Goal: Information Seeking & Learning: Understand process/instructions

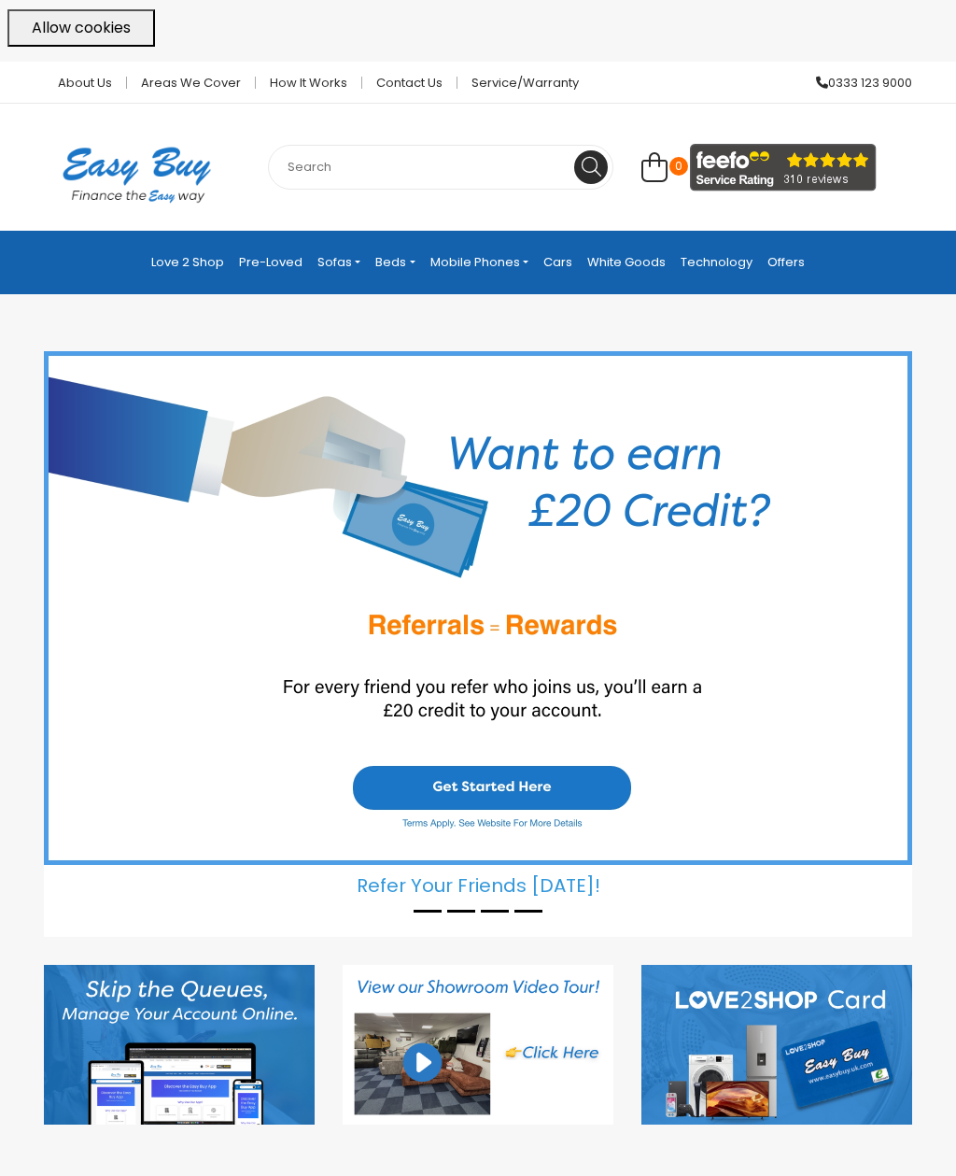
scroll to position [65, 0]
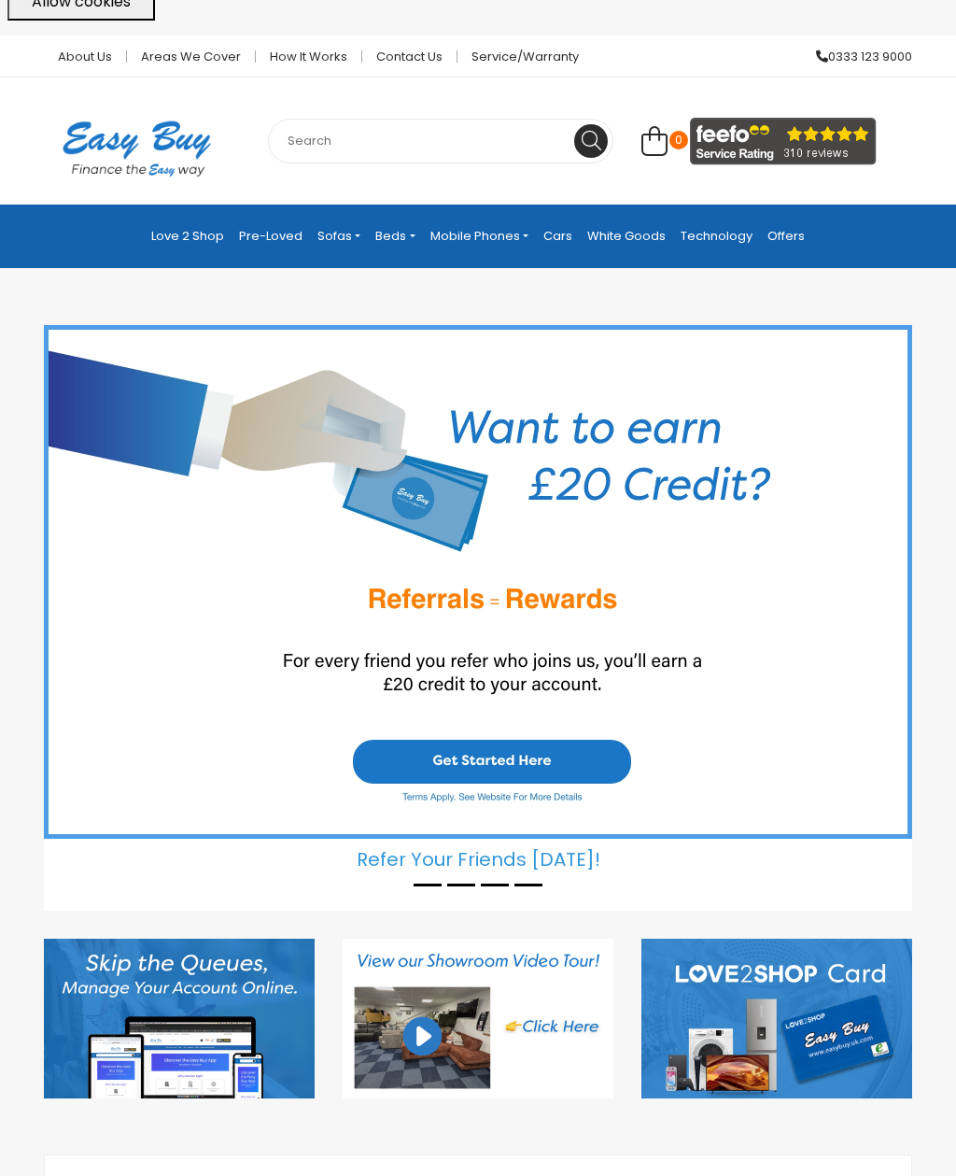
click at [417, 868] on h5 "Refer Your Friends Today!" at bounding box center [478, 855] width 869 height 32
click at [431, 894] on div at bounding box center [478, 887] width 869 height 19
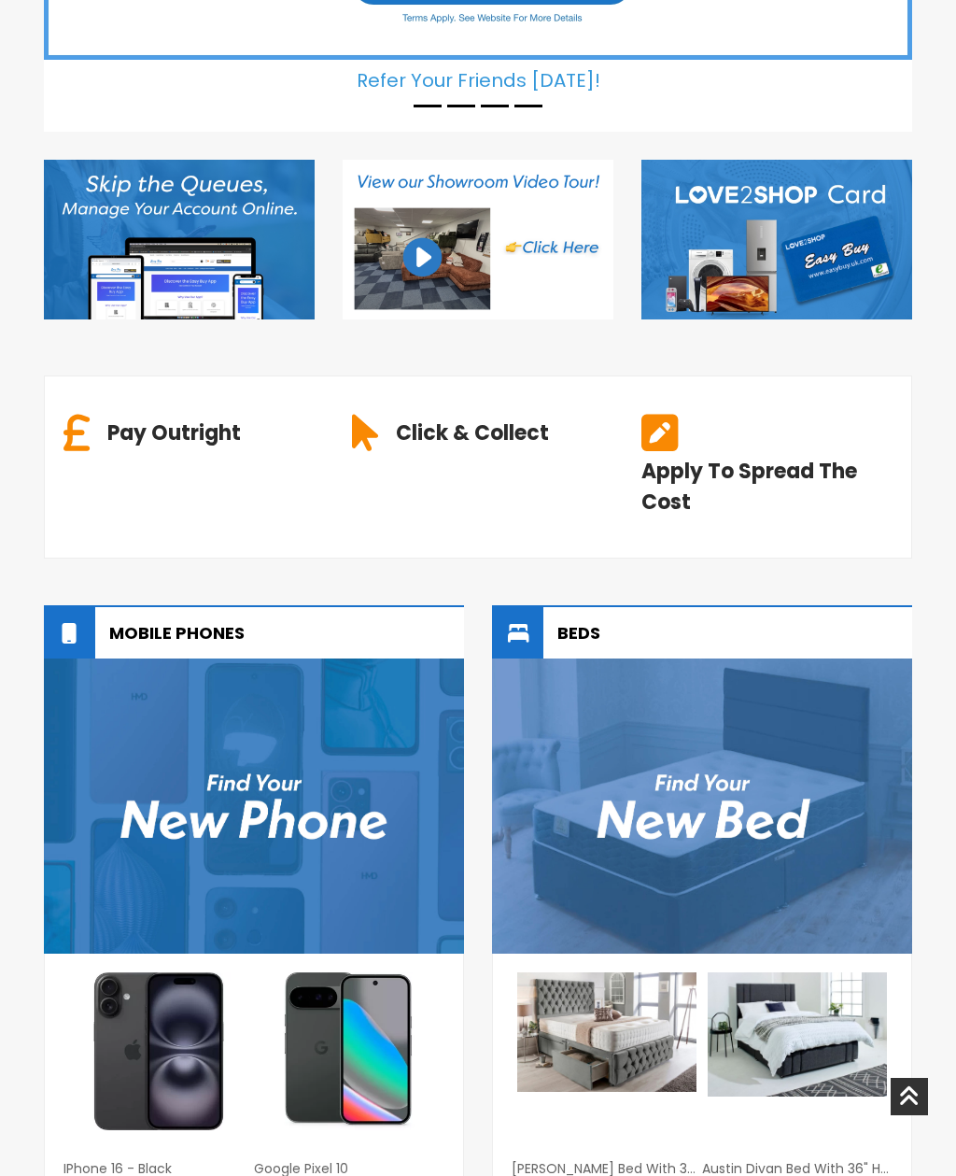
scroll to position [914, 0]
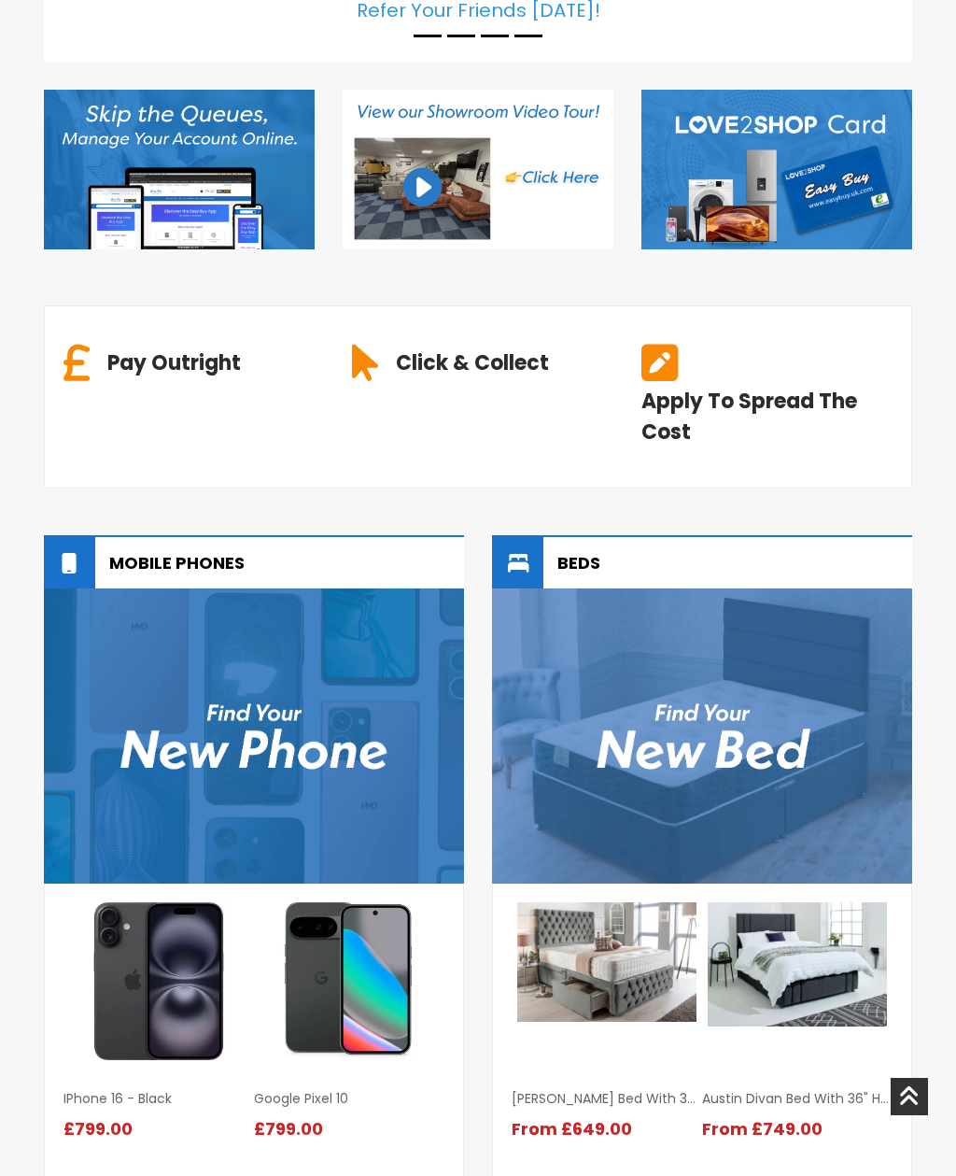
click at [54, 814] on img at bounding box center [254, 735] width 420 height 294
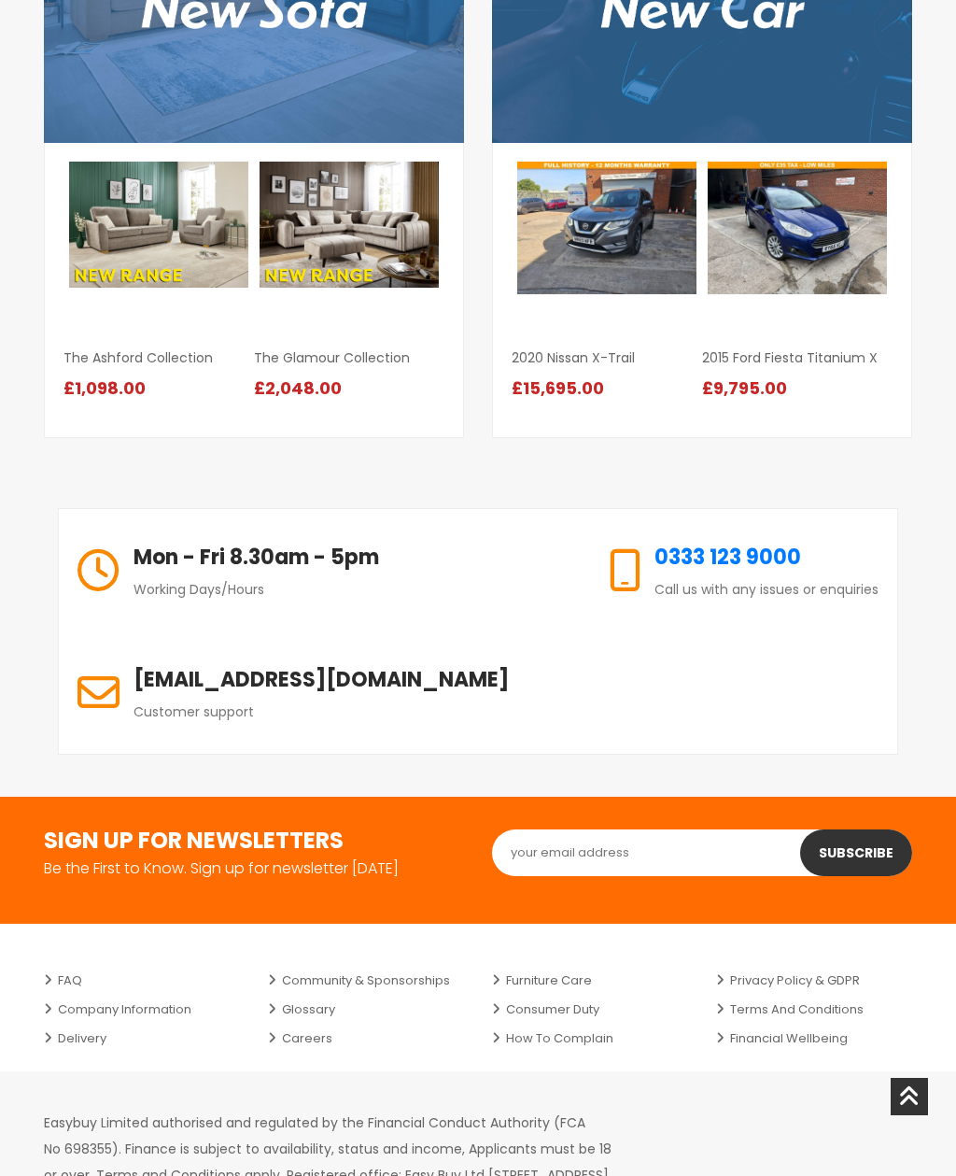
scroll to position [2432, 0]
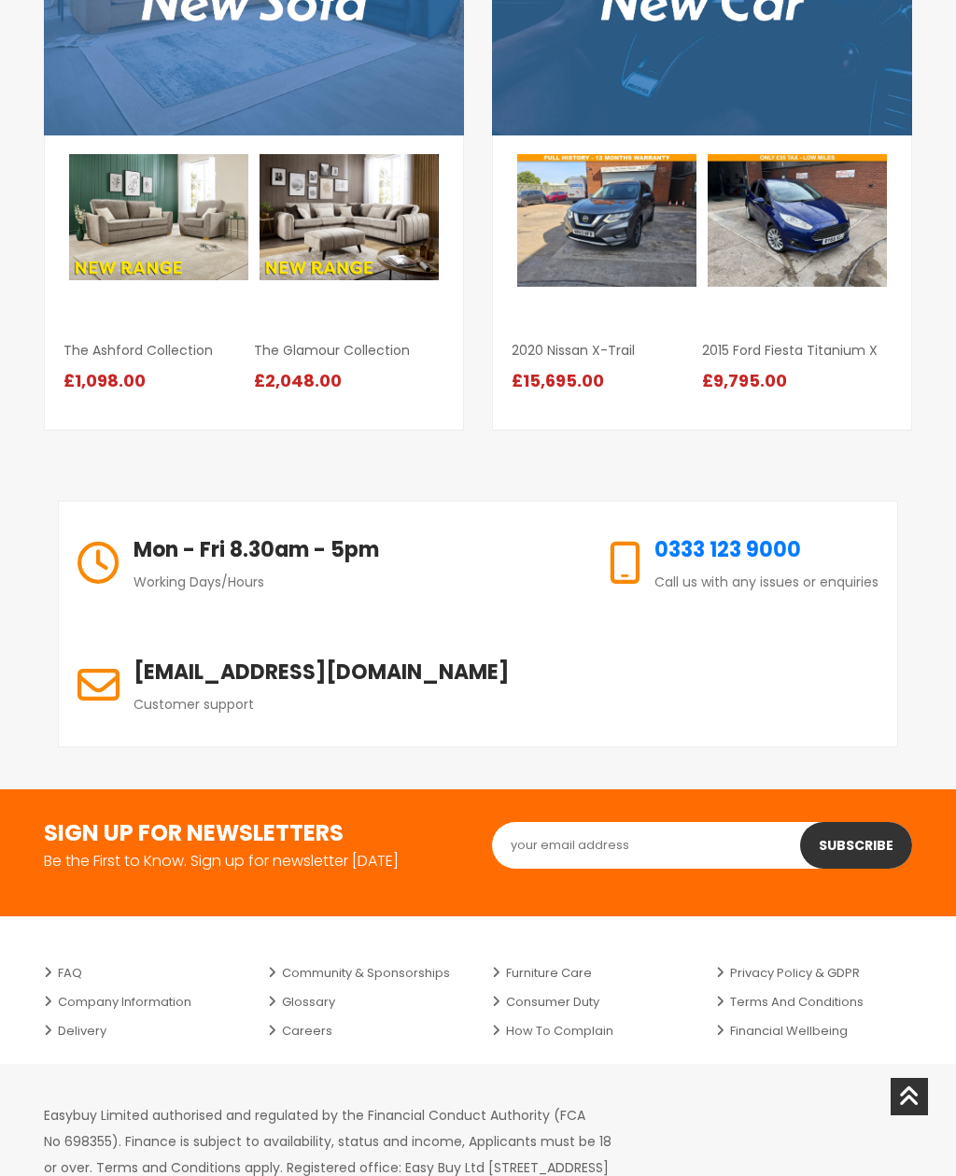
click at [76, 970] on link "FAQ" at bounding box center [142, 972] width 196 height 29
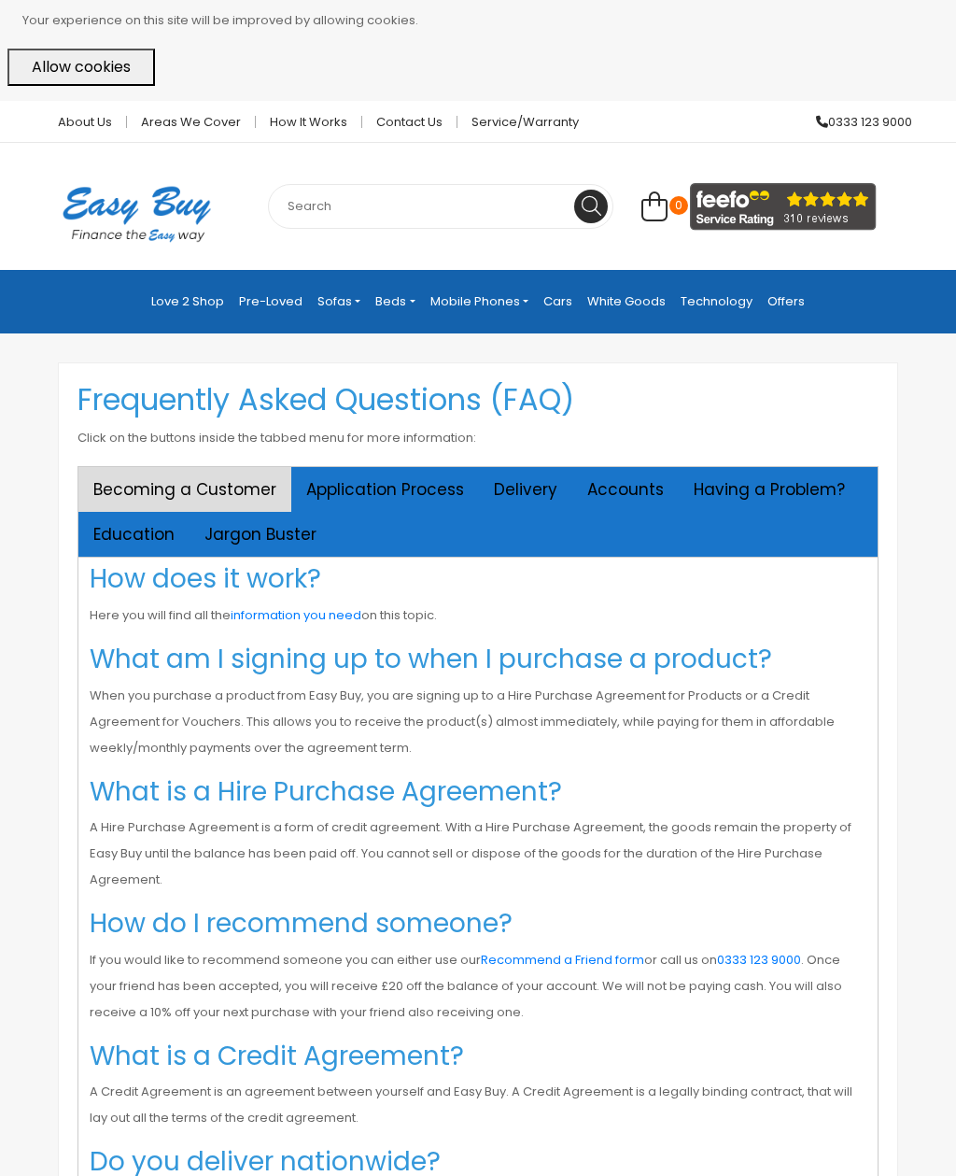
click at [124, 586] on h3 "How does it work?" at bounding box center [478, 579] width 777 height 32
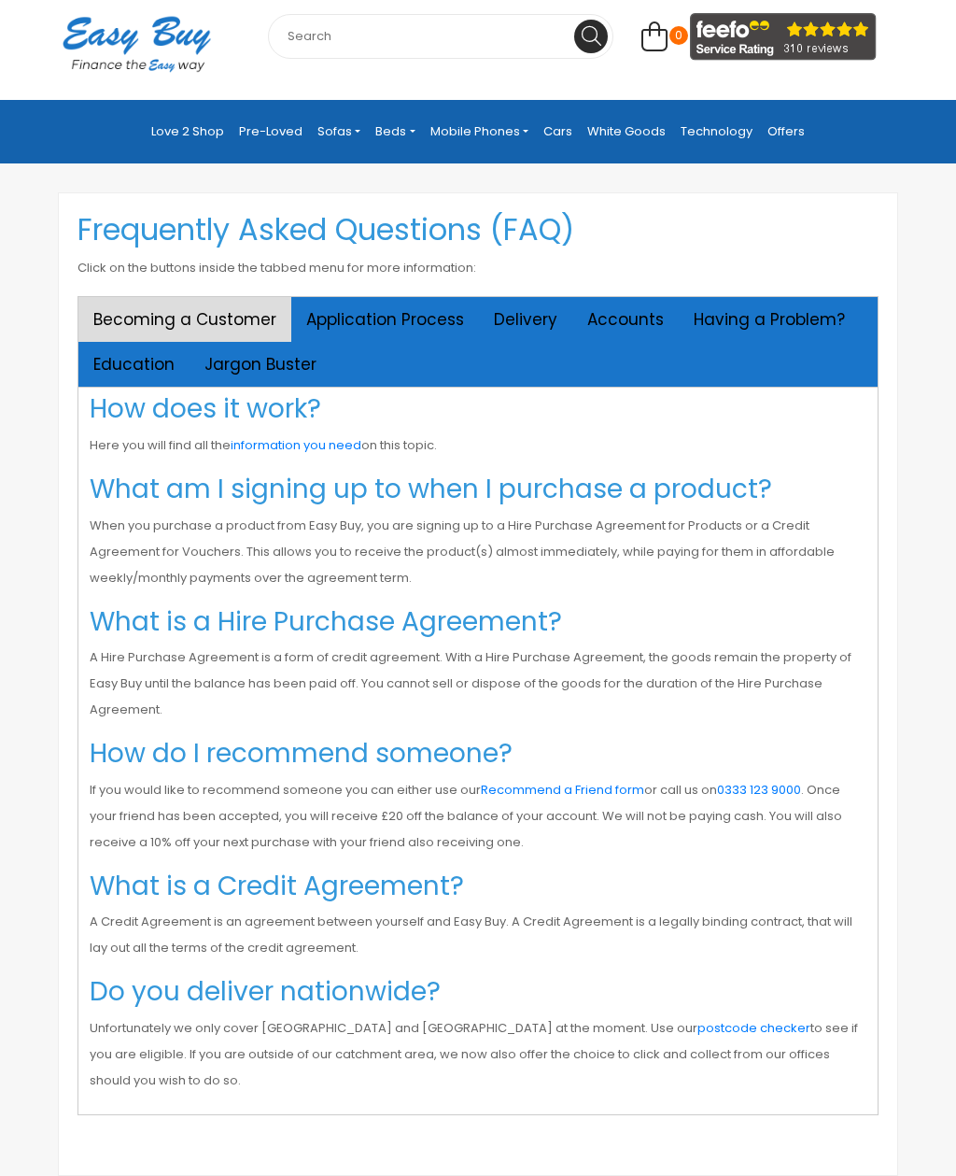
scroll to position [156, 0]
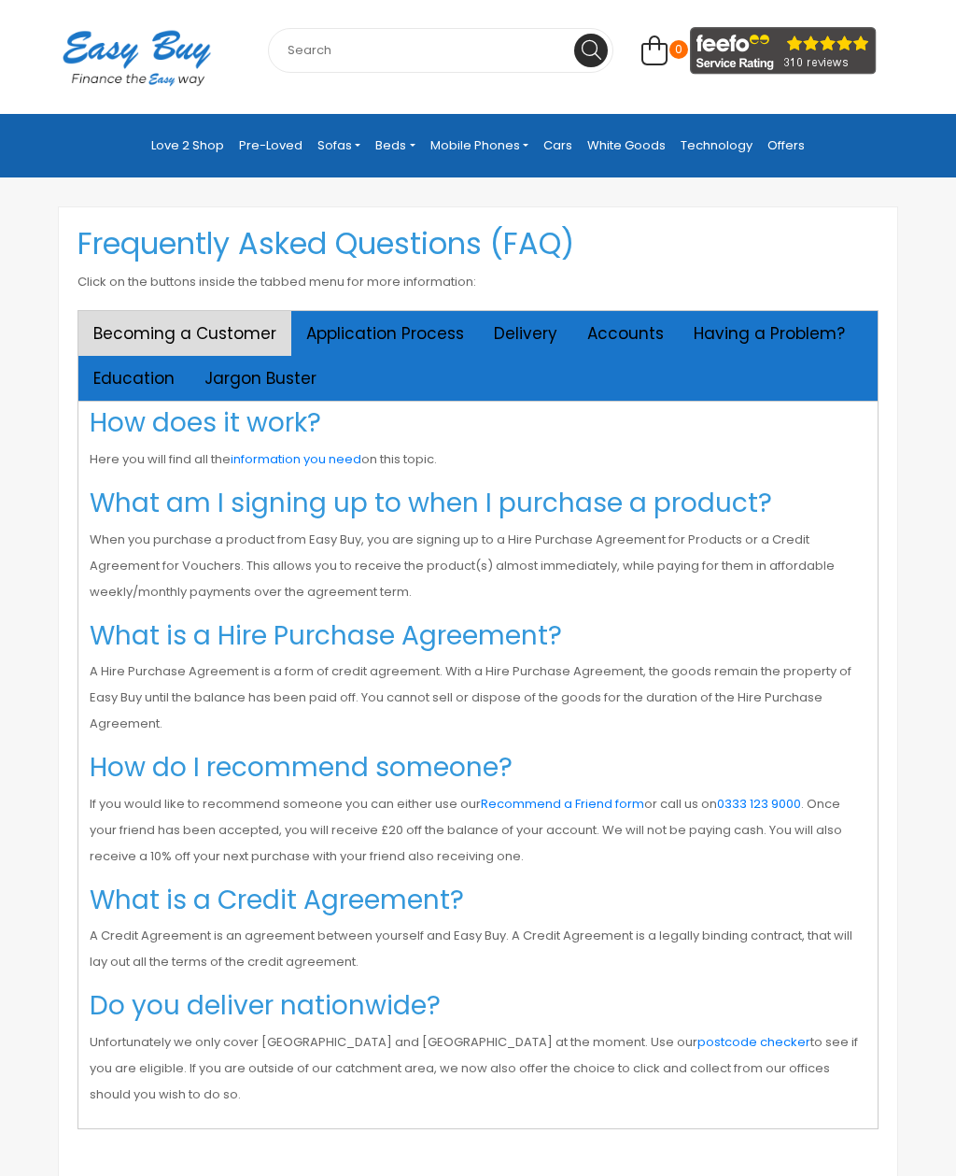
click at [155, 433] on h3 "How does it work?" at bounding box center [478, 423] width 777 height 32
click at [269, 464] on link "information you need" at bounding box center [296, 459] width 131 height 18
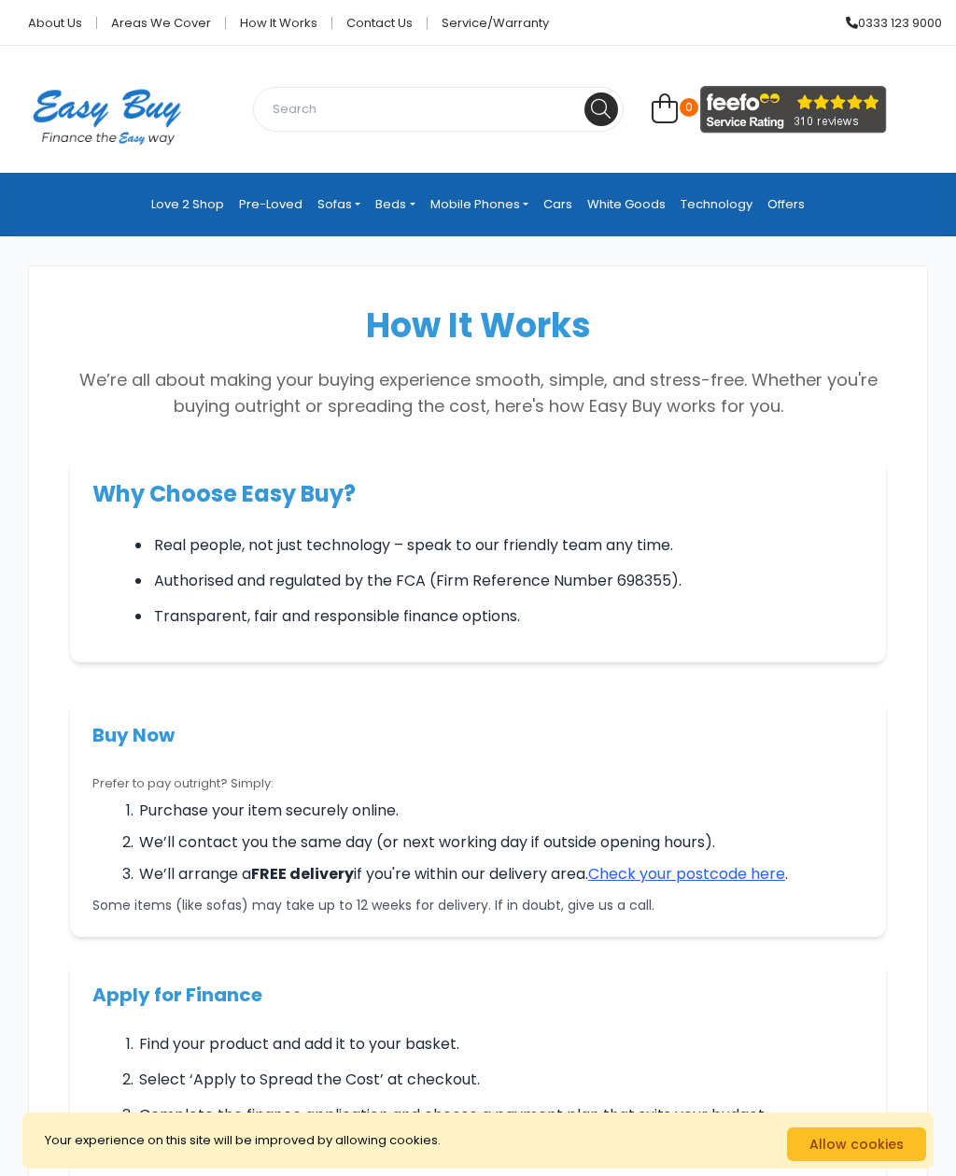
click at [252, 202] on link "Pre-Loved" at bounding box center [271, 205] width 78 height 34
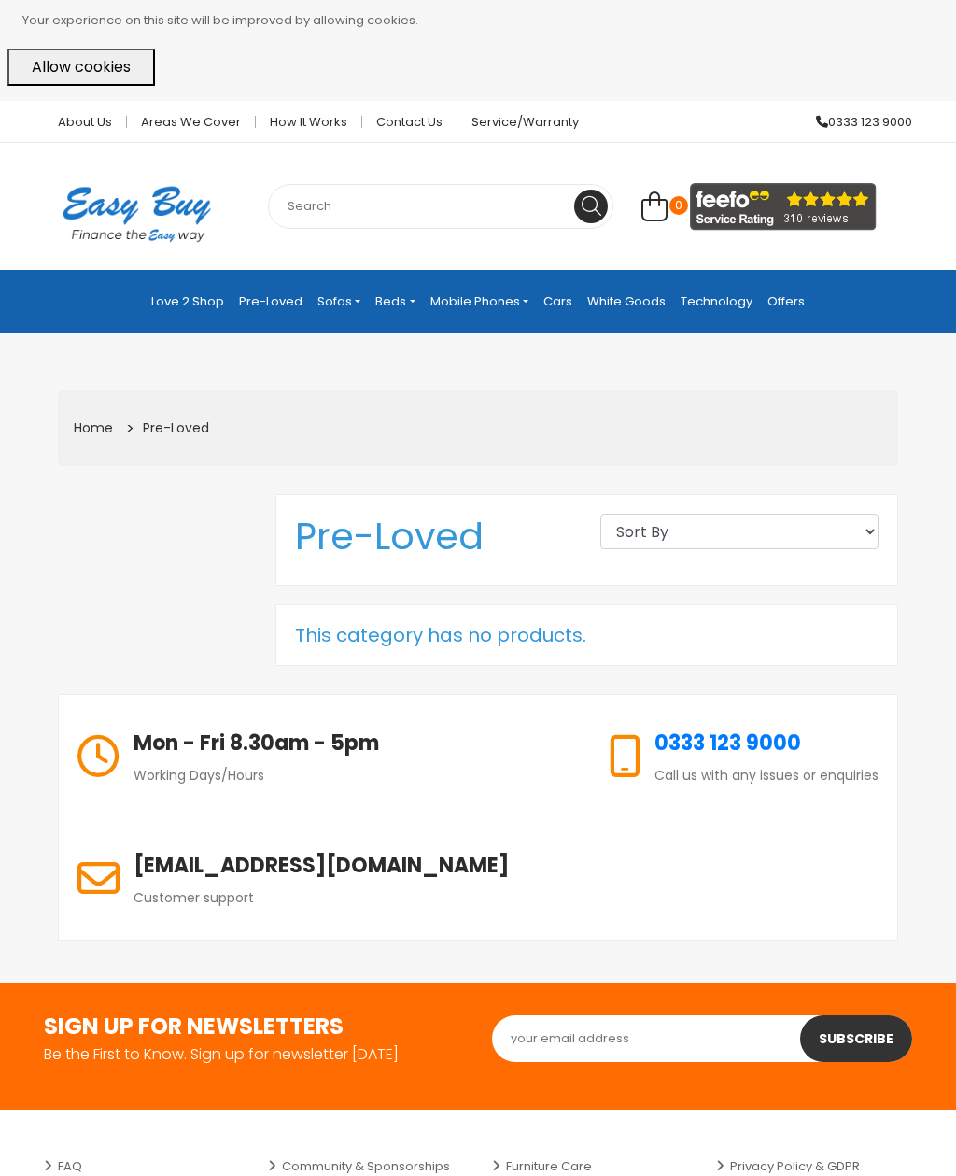
click at [198, 313] on link "Love 2 Shop" at bounding box center [188, 302] width 88 height 34
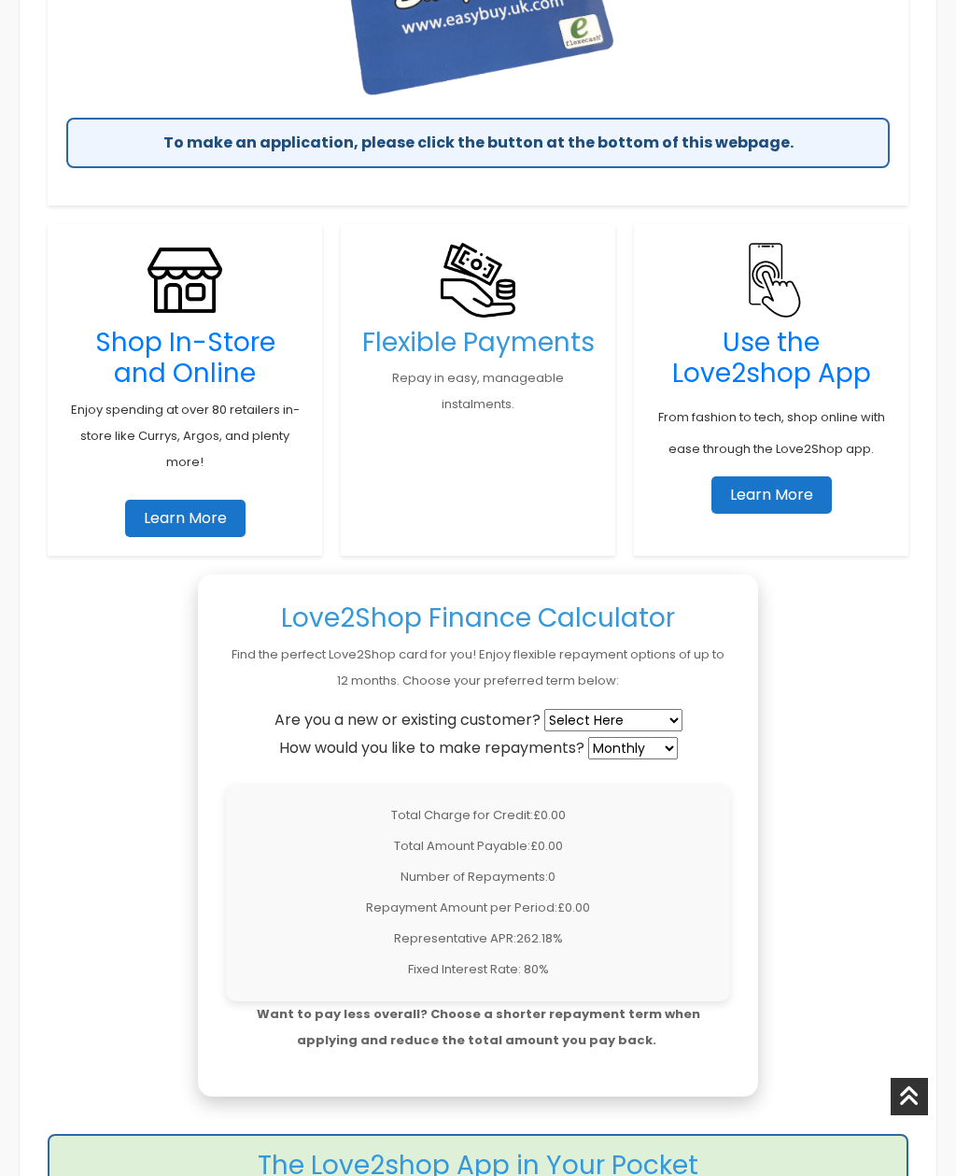
scroll to position [1123, 0]
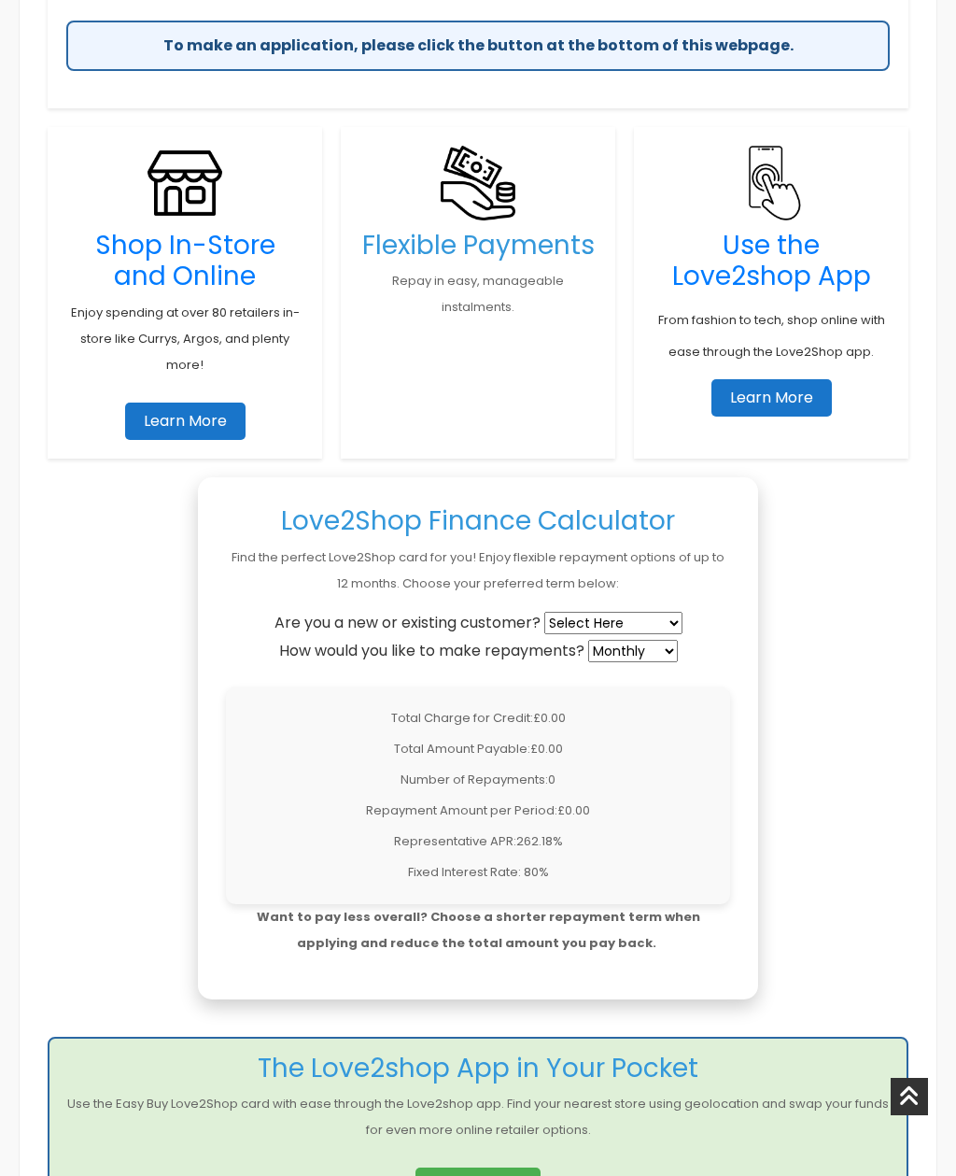
click at [574, 629] on select "Select Here New Customer Existing Customer" at bounding box center [614, 623] width 138 height 22
select select "new"
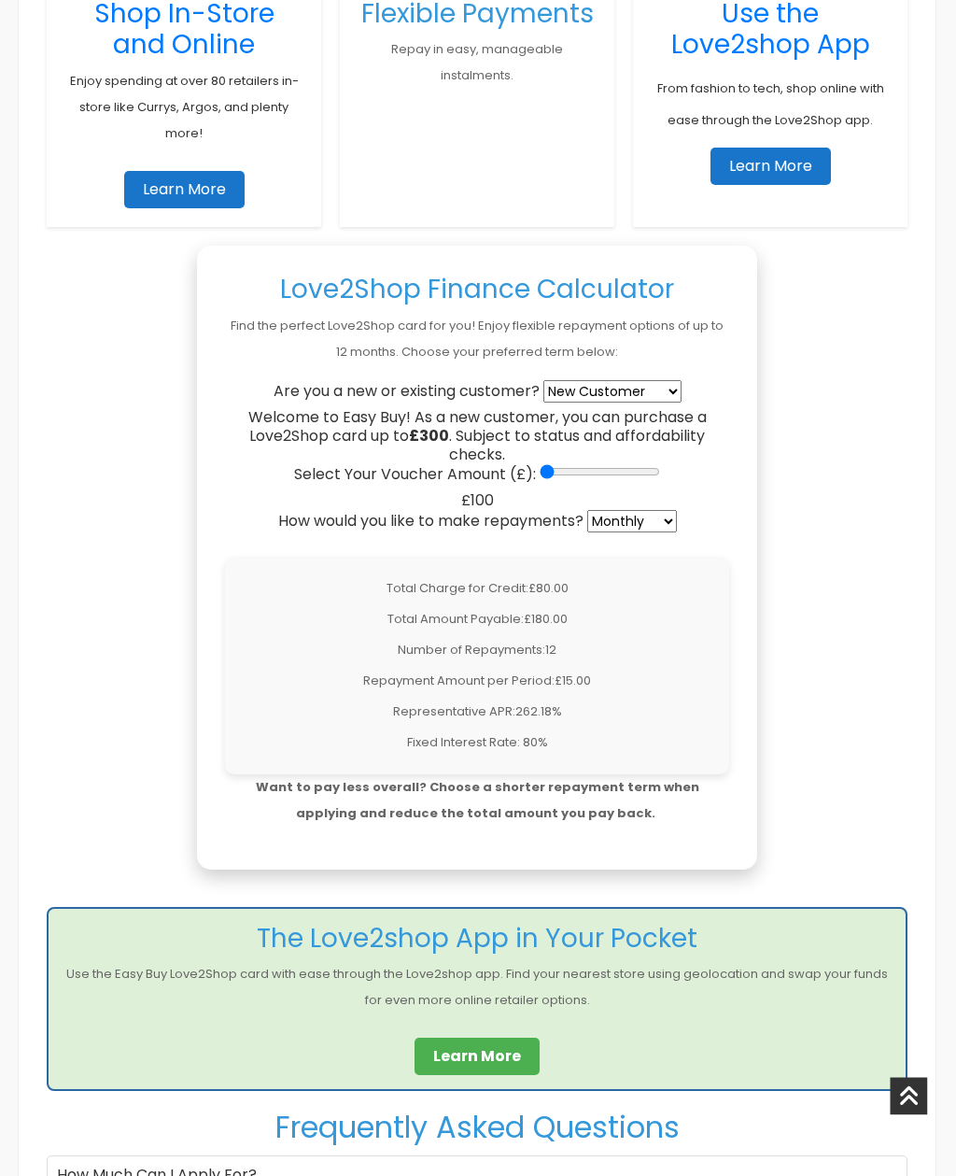
scroll to position [1354, 3]
type input "300"
click at [647, 466] on input "Select Your Voucher Amount (£):" at bounding box center [598, 471] width 120 height 15
click at [640, 528] on select "Weekly Fortnightly 4-Weekly Monthly" at bounding box center [631, 521] width 90 height 22
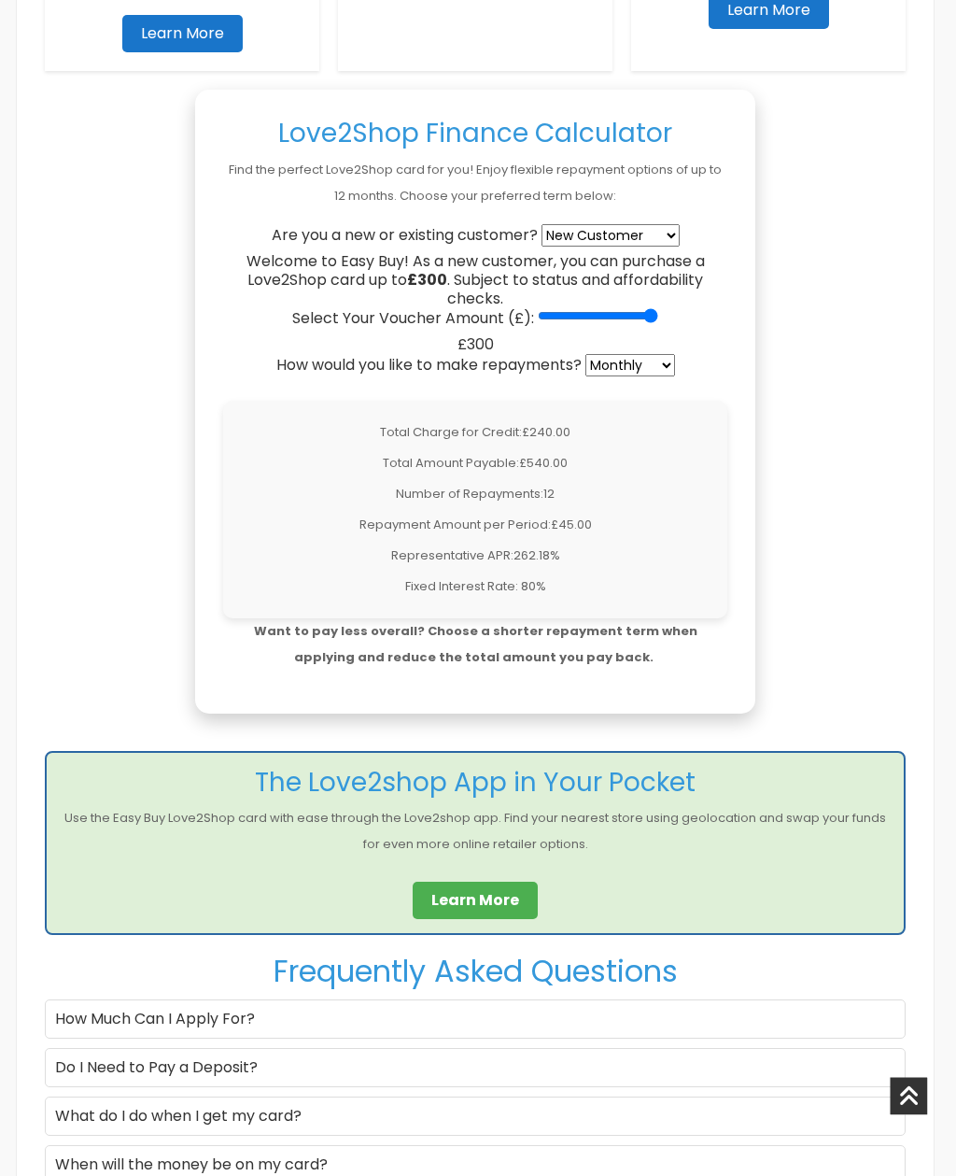
scroll to position [1510, 2]
click at [650, 363] on select "Weekly Fortnightly 4-Weekly Monthly" at bounding box center [632, 365] width 90 height 22
select select "weekly"
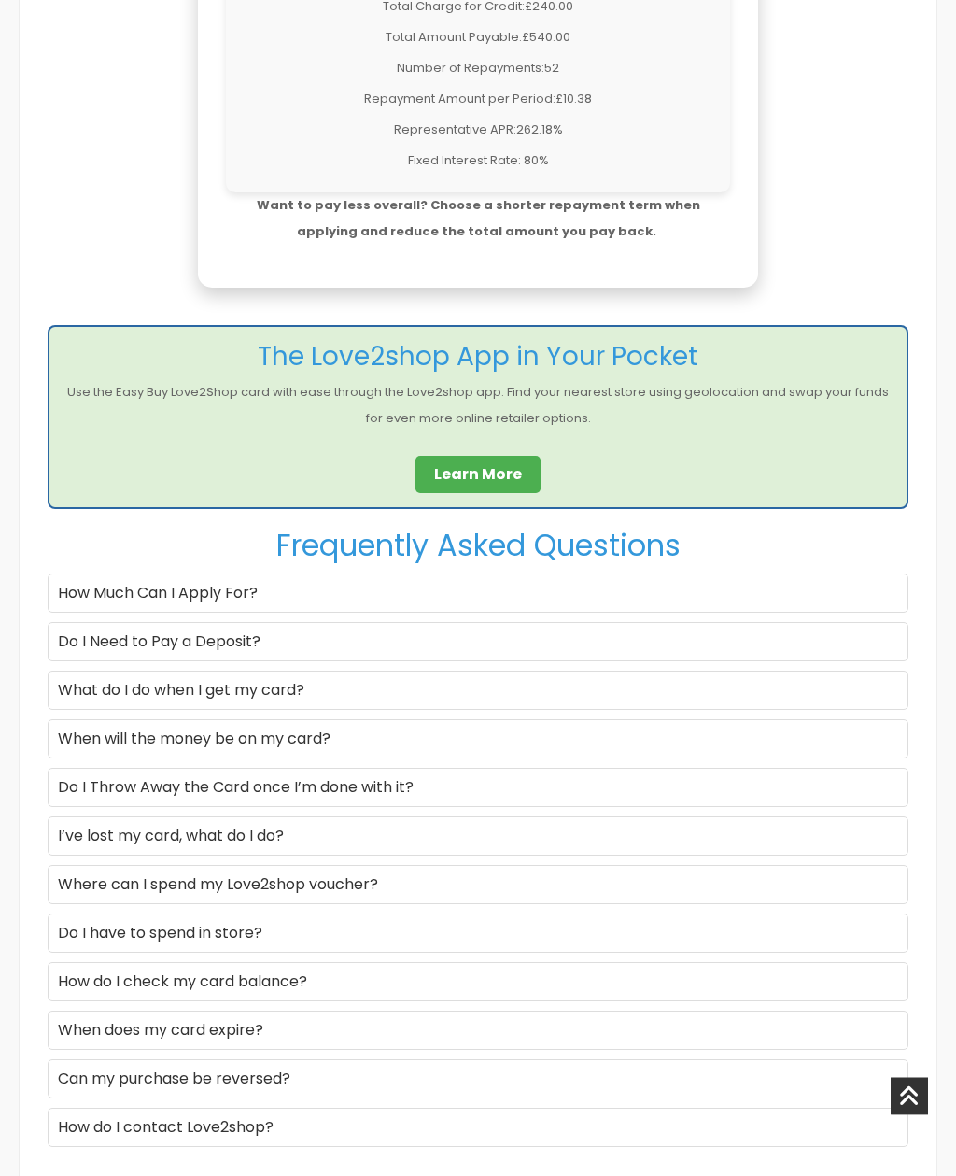
scroll to position [1937, 0]
click at [348, 738] on div "When will the money be on my card?" at bounding box center [478, 737] width 861 height 39
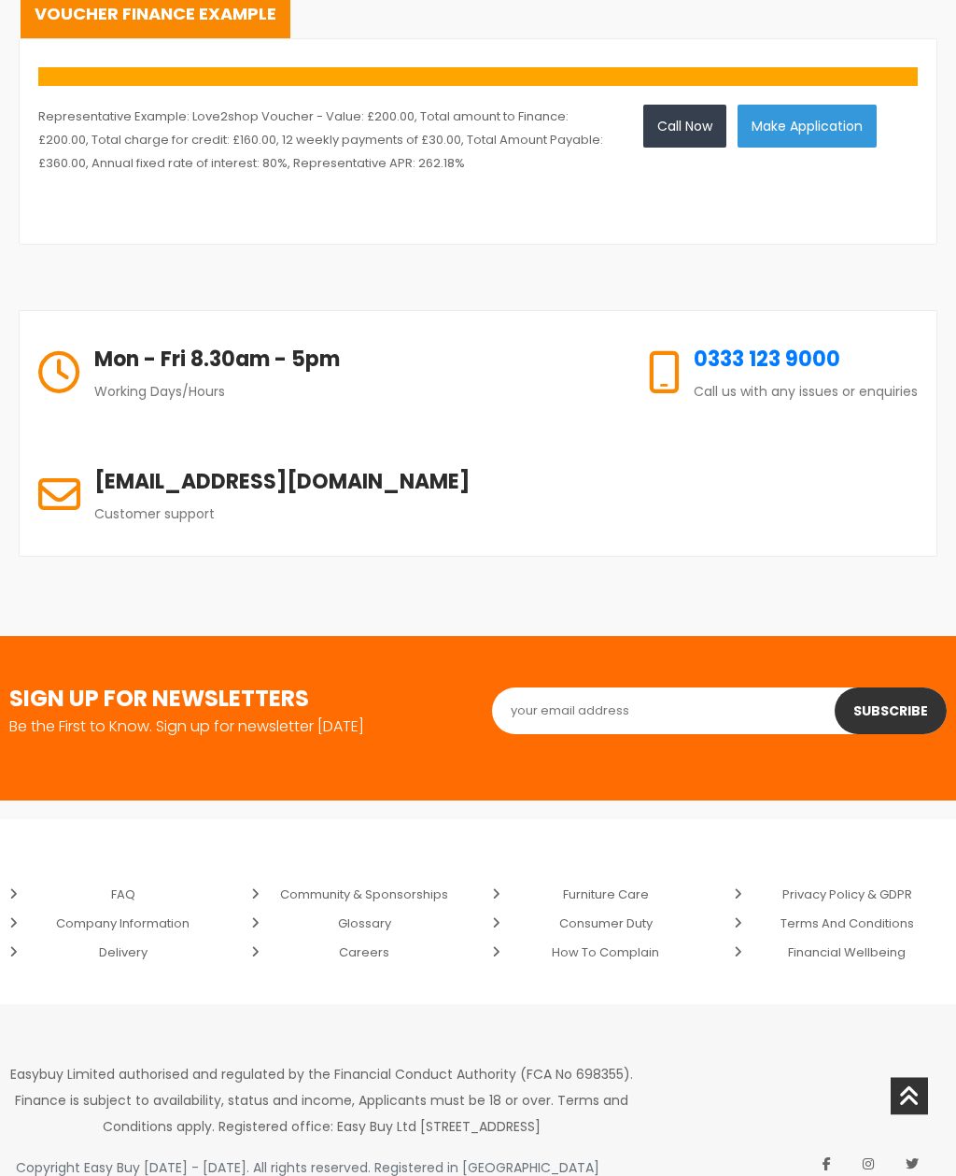
scroll to position [3274, 0]
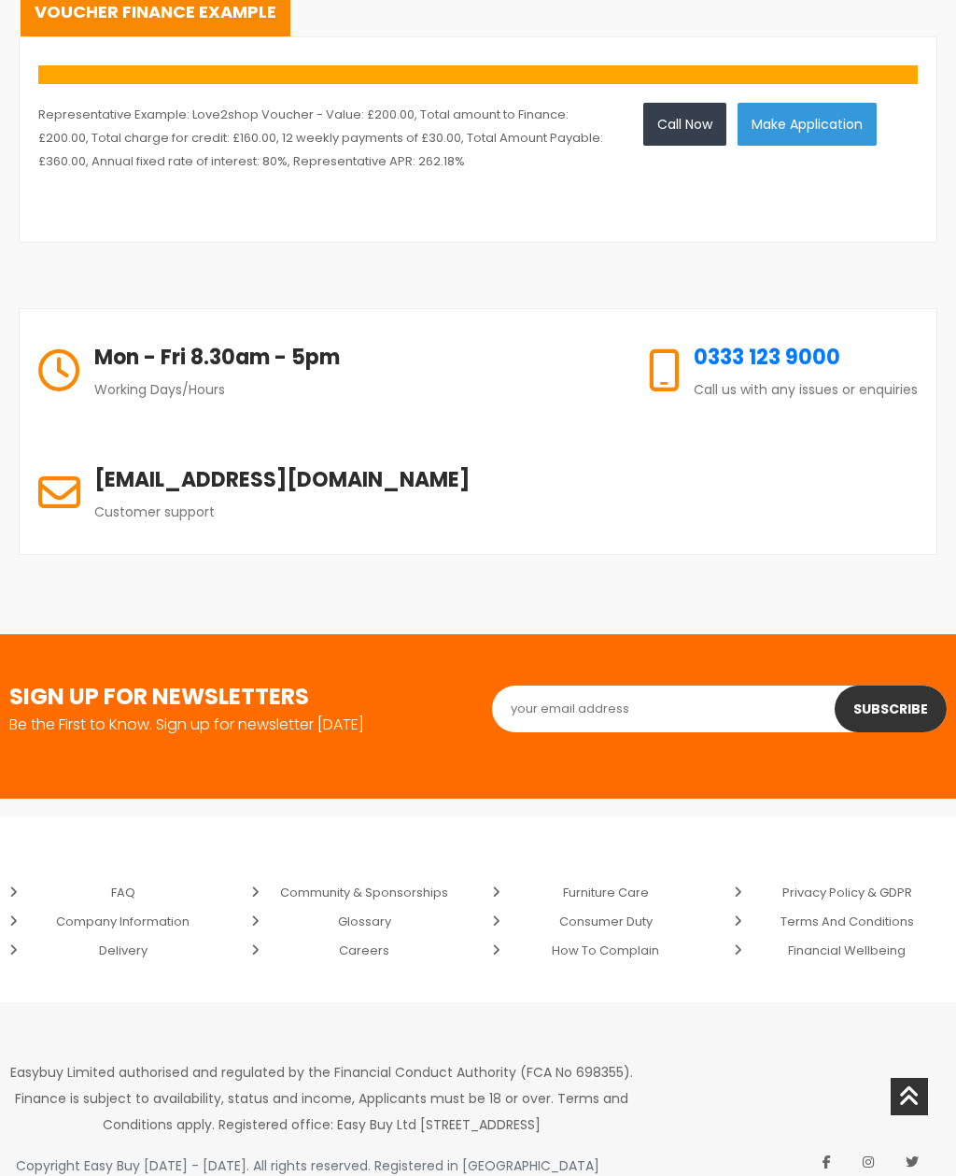
click at [126, 884] on link "FAQ" at bounding box center [116, 892] width 214 height 29
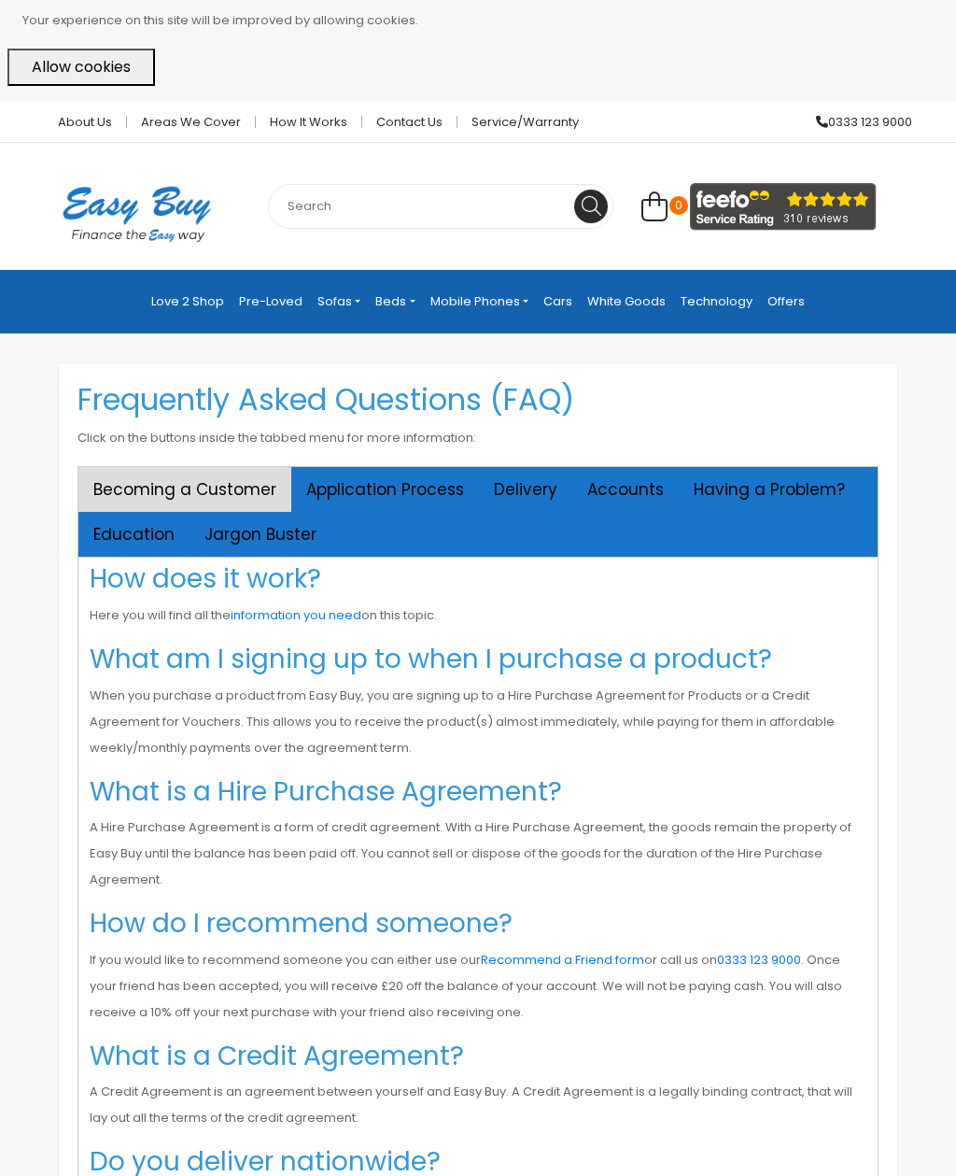
click at [261, 612] on link "information you need" at bounding box center [296, 615] width 131 height 18
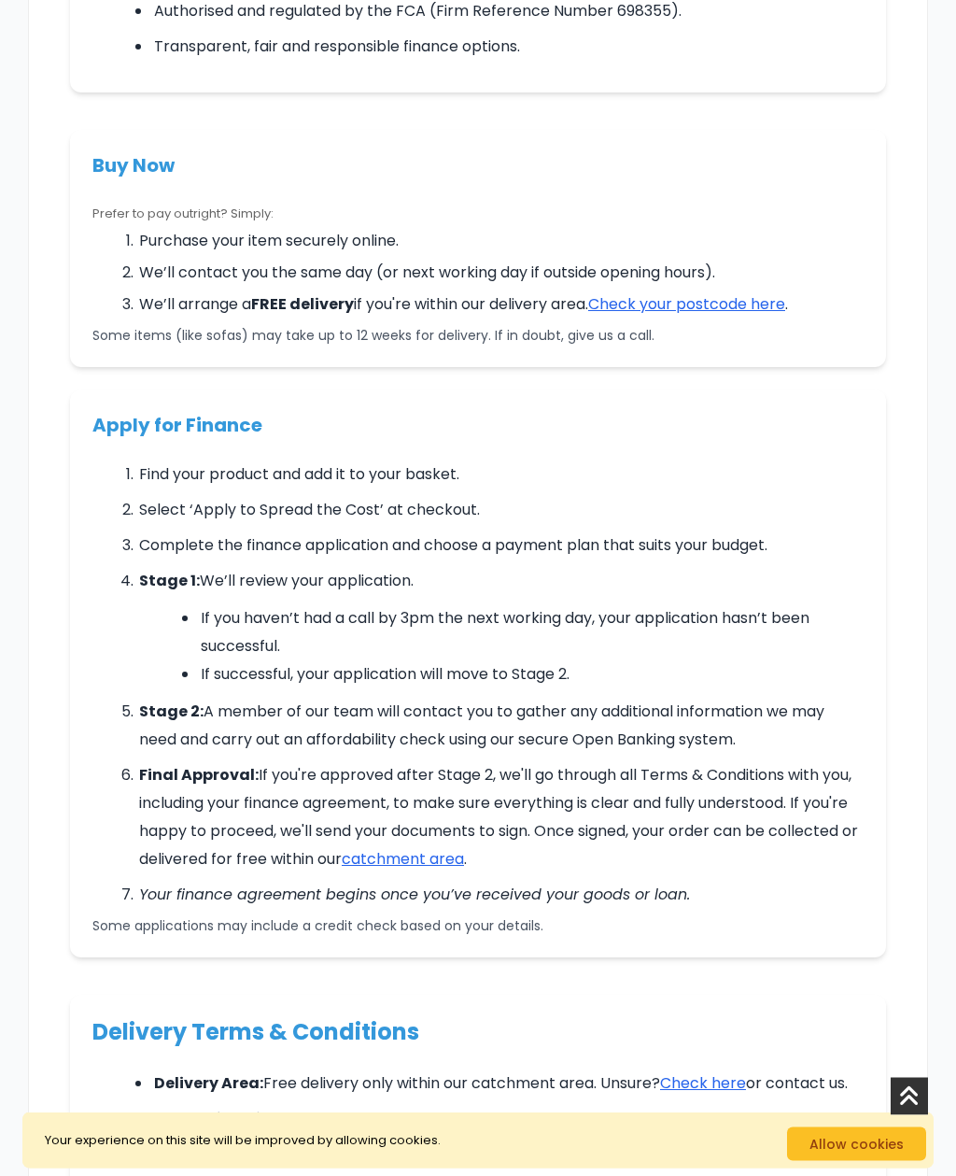
scroll to position [570, 0]
click at [432, 856] on link "catchment area" at bounding box center [403, 858] width 122 height 21
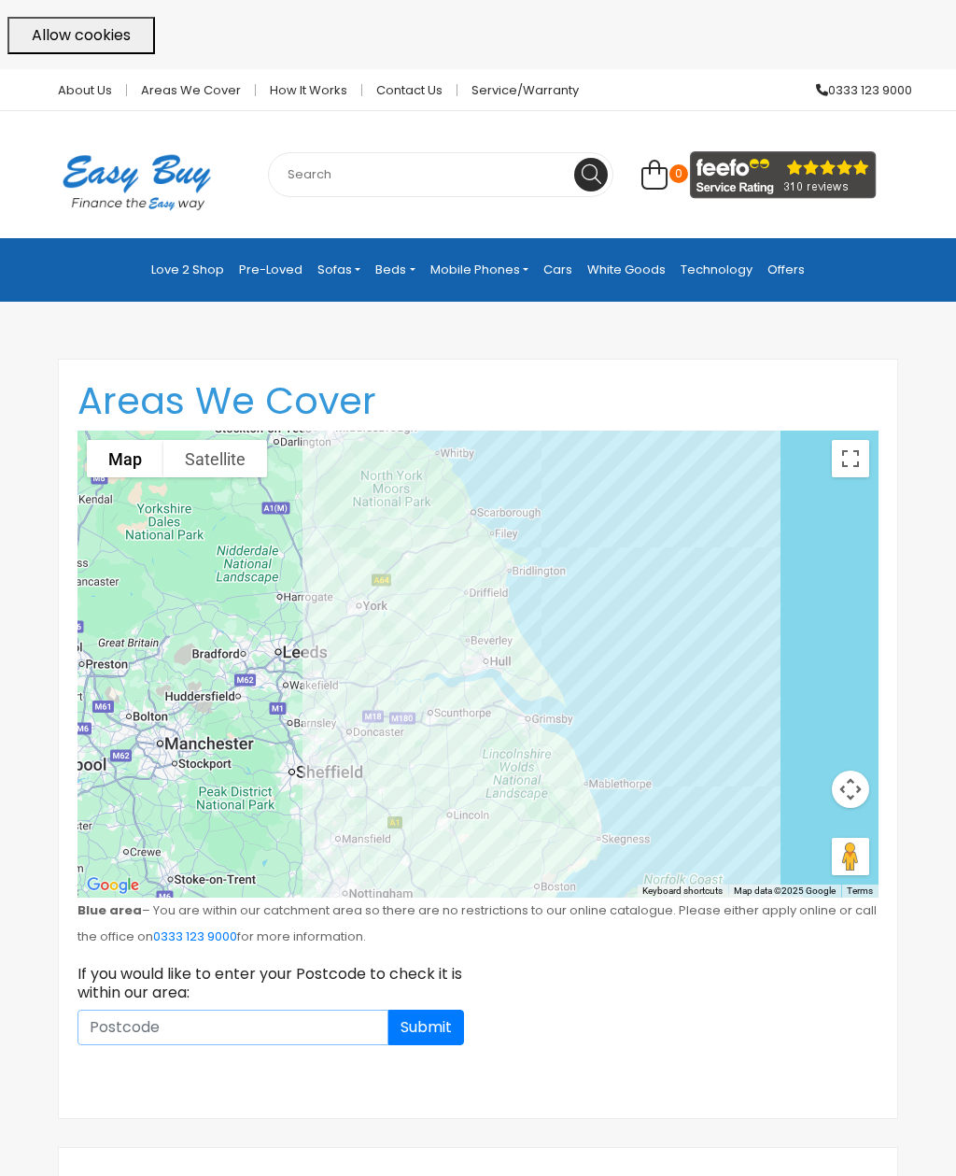
click at [242, 1030] on input at bounding box center [233, 1027] width 311 height 35
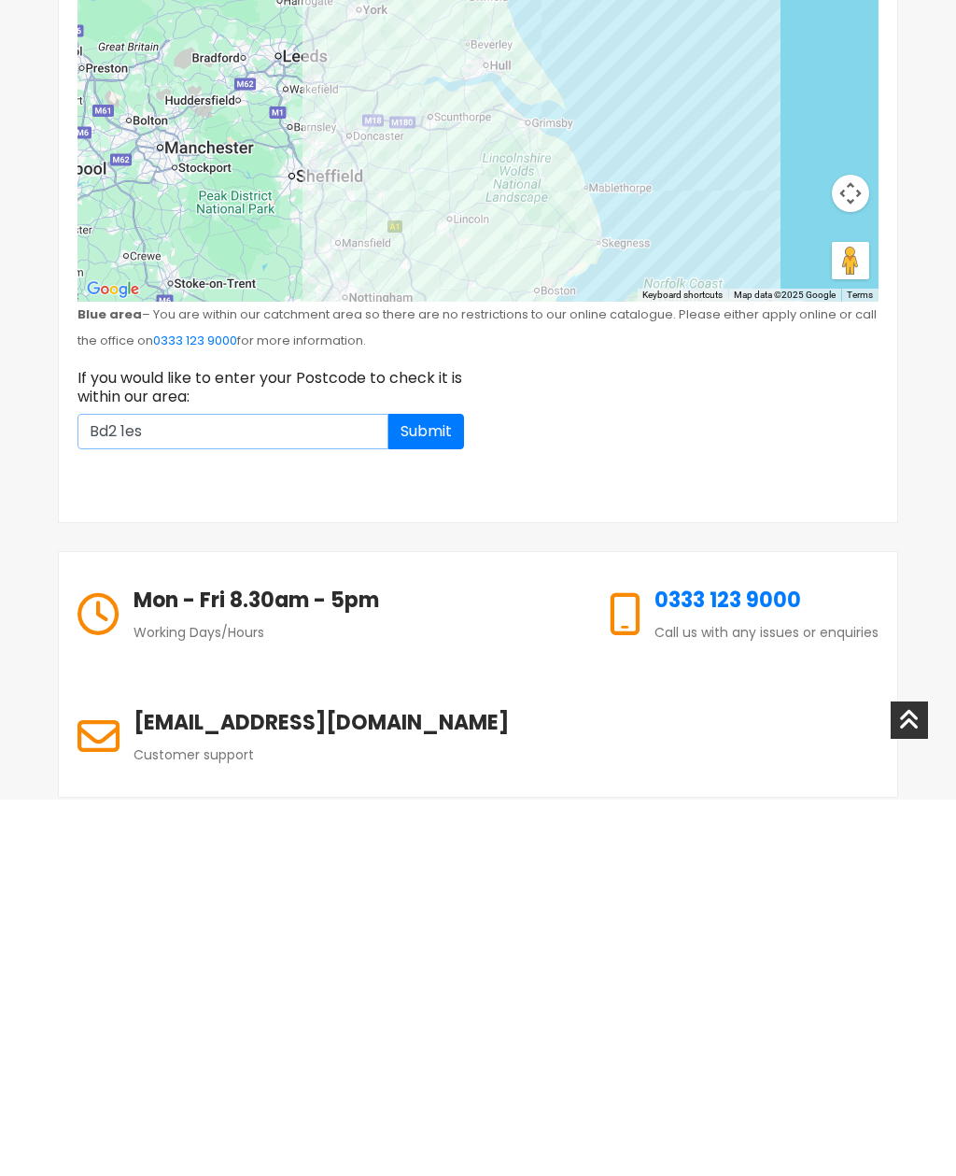
type input "Bd2 1es"
click at [426, 790] on button "Submit" at bounding box center [427, 807] width 76 height 35
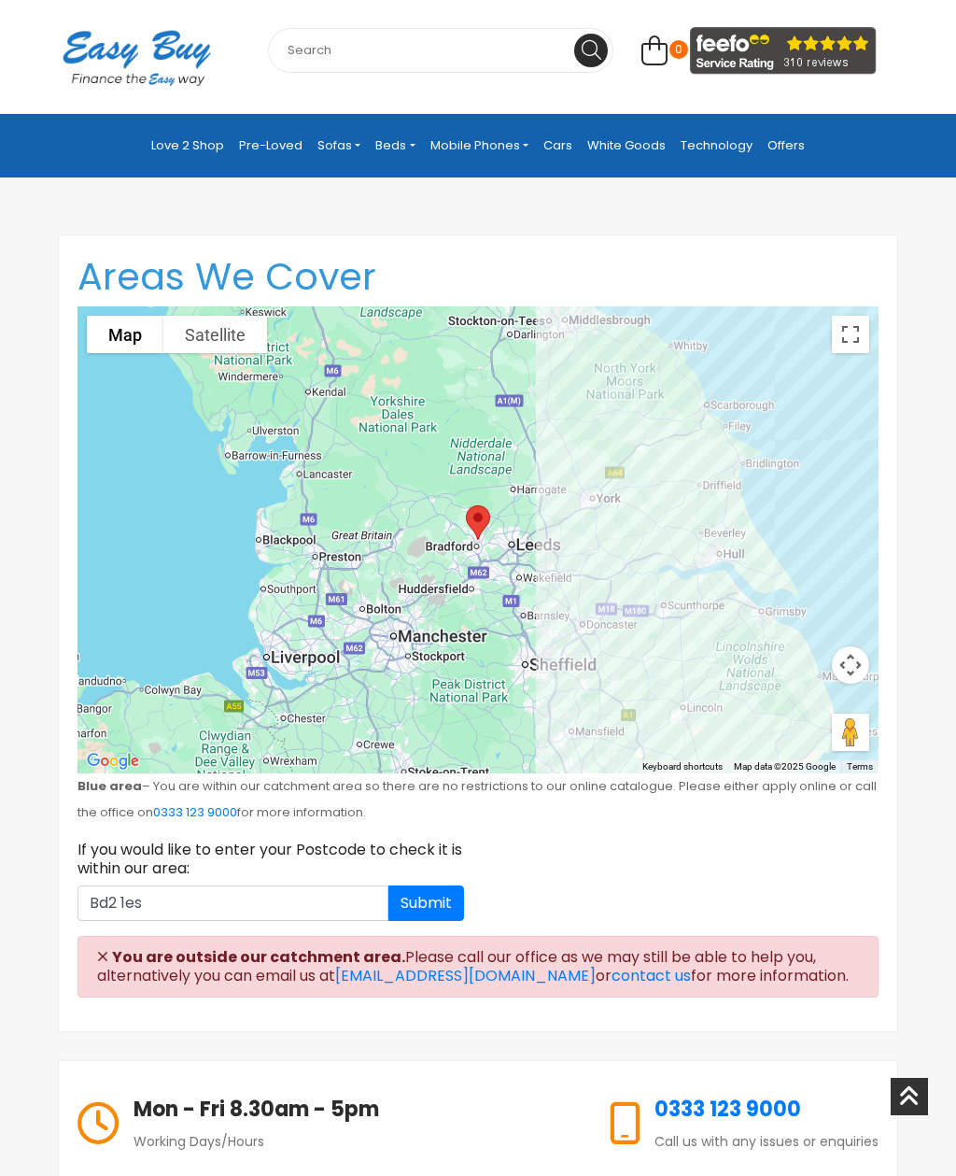
scroll to position [0, 0]
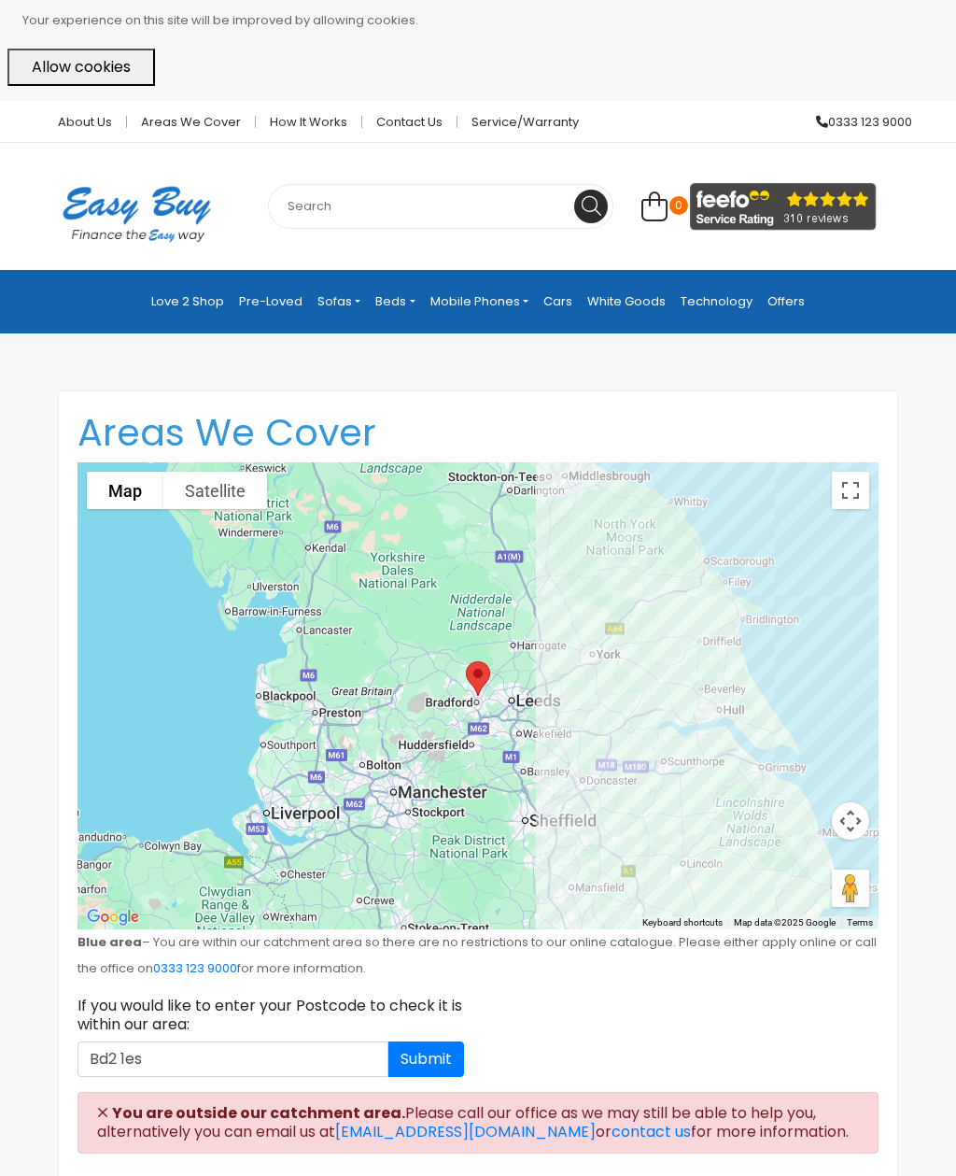
click at [726, 7] on p "Your experience on this site will be improved by allowing cookies." at bounding box center [485, 20] width 927 height 26
